Goal: Information Seeking & Learning: Learn about a topic

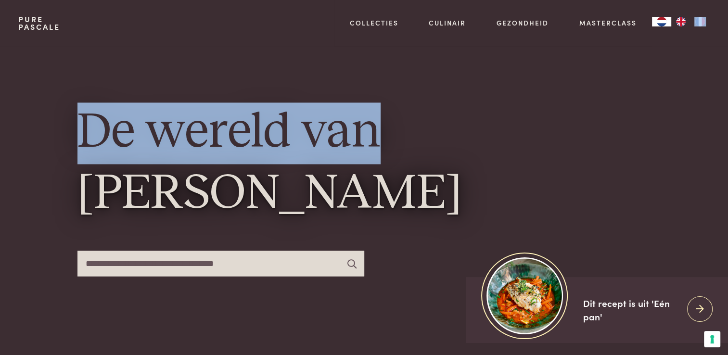
drag, startPoint x: 726, startPoint y: 31, endPoint x: 733, endPoint y: 75, distance: 44.8
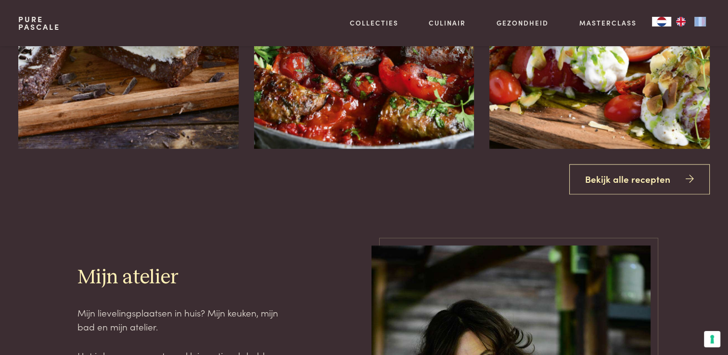
scroll to position [1167, 0]
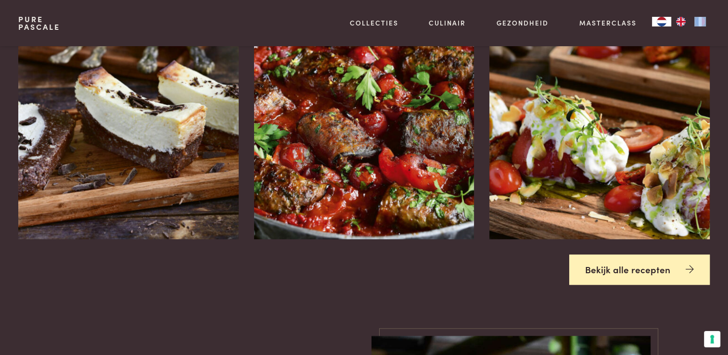
click at [637, 267] on link "Bekijk alle recepten" at bounding box center [640, 270] width 141 height 30
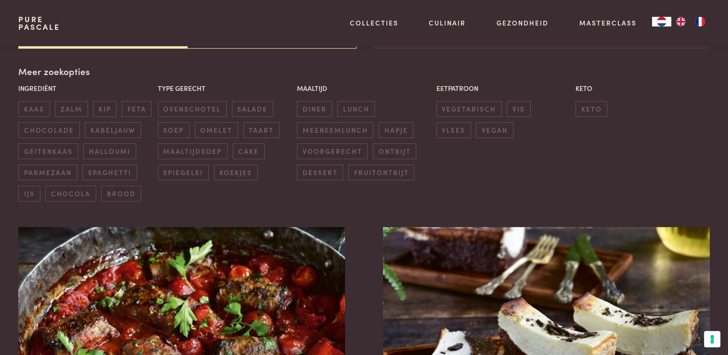
scroll to position [225, 0]
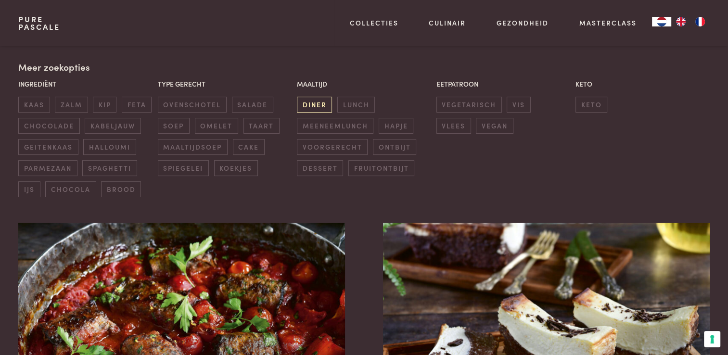
click at [304, 99] on span "diner" at bounding box center [314, 105] width 35 height 16
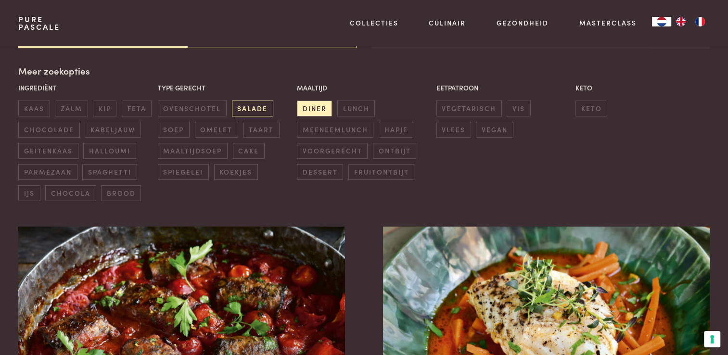
scroll to position [221, 0]
click at [119, 129] on span "kabeljauw" at bounding box center [113, 130] width 56 height 16
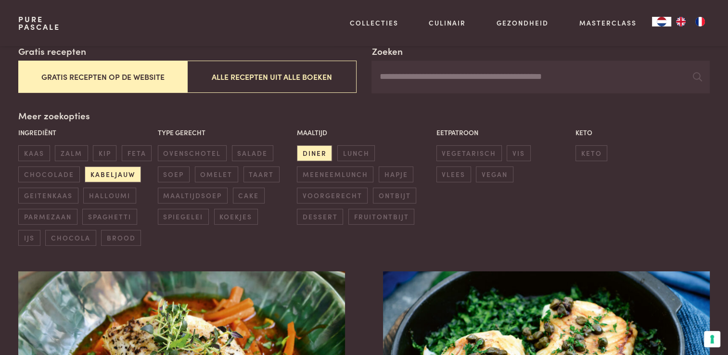
scroll to position [181, 0]
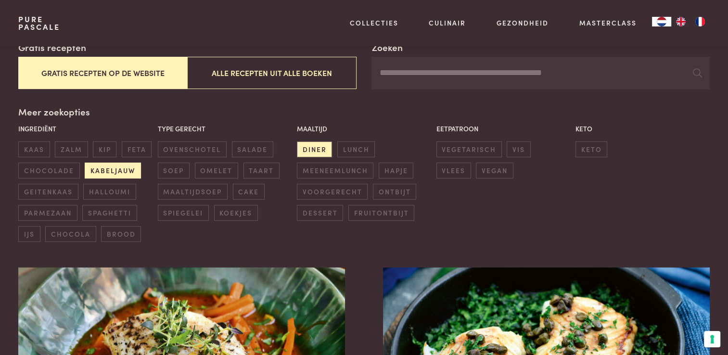
click at [98, 167] on span "kabeljauw" at bounding box center [113, 171] width 56 height 16
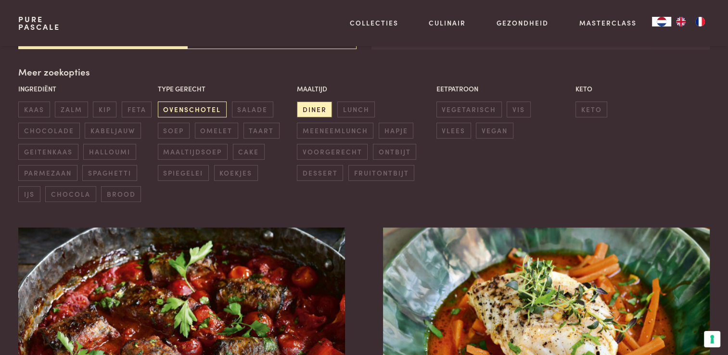
scroll to position [221, 0]
click at [185, 111] on span "ovenschotel" at bounding box center [192, 109] width 69 height 16
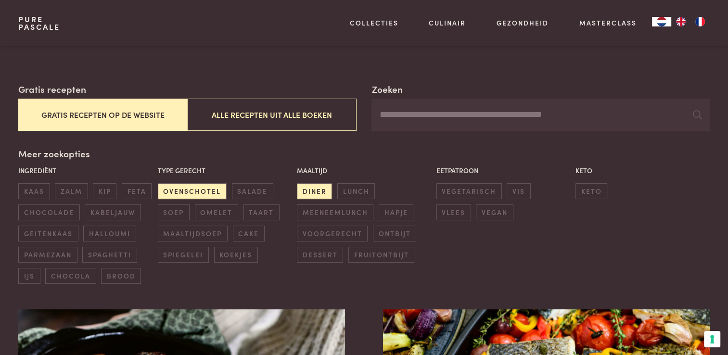
scroll to position [143, 0]
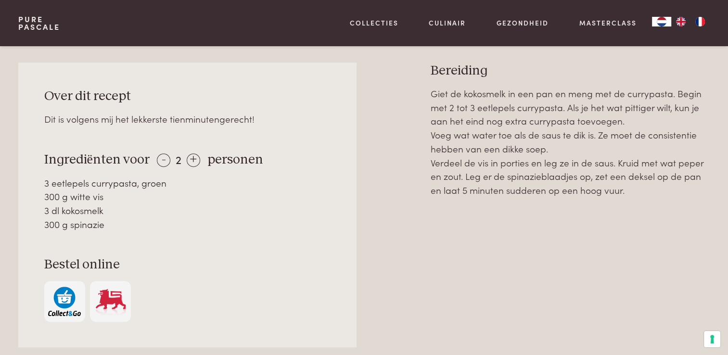
scroll to position [414, 0]
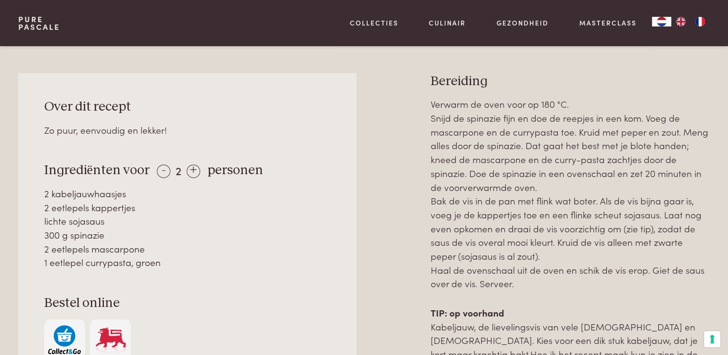
scroll to position [420, 0]
